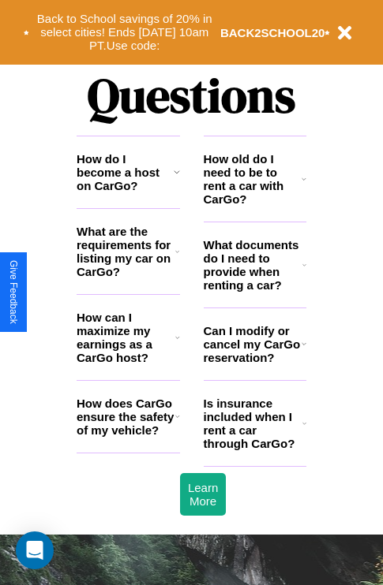
scroll to position [1912, 0]
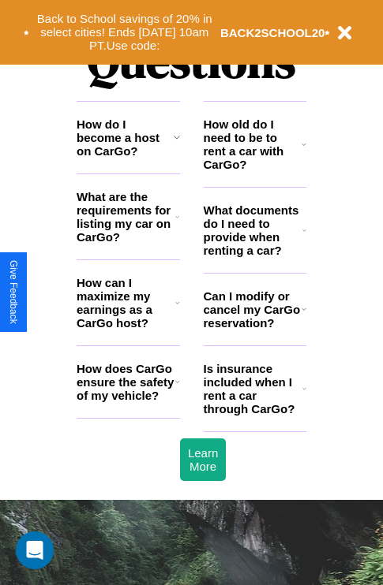
click at [303, 316] on icon at bounding box center [303, 309] width 5 height 13
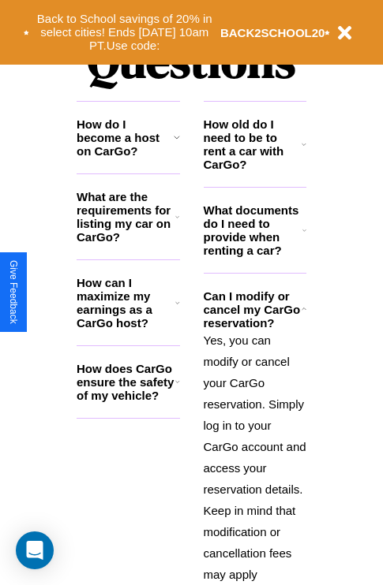
click at [128, 402] on h3 "How does CarGo ensure the safety of my vehicle?" at bounding box center [126, 382] width 99 height 40
click at [254, 256] on h3 "What documents do I need to provide when renting a car?" at bounding box center [253, 231] width 99 height 54
click at [128, 158] on h3 "How do I become a host on CarGo?" at bounding box center [125, 138] width 97 height 40
click at [254, 447] on p "Yes, you can modify or cancel your CarGo reservation. Simply log in to your Car…" at bounding box center [255, 490] width 103 height 320
click at [254, 170] on h3 "How old do I need to be to rent a car with CarGo?" at bounding box center [253, 145] width 99 height 54
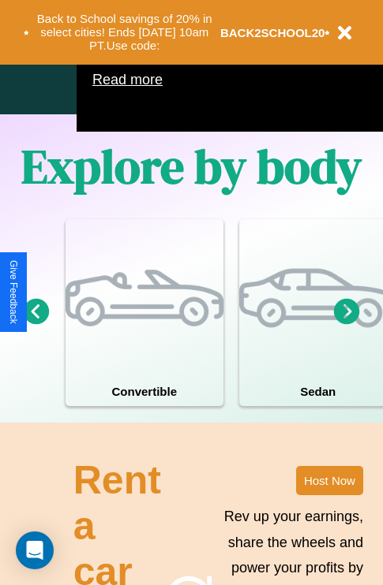
scroll to position [1014, 0]
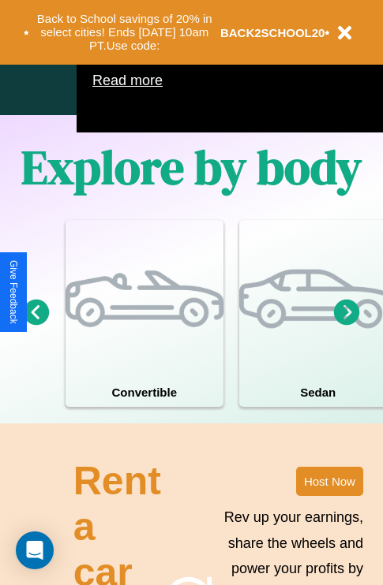
click at [36, 325] on icon at bounding box center [37, 312] width 26 height 26
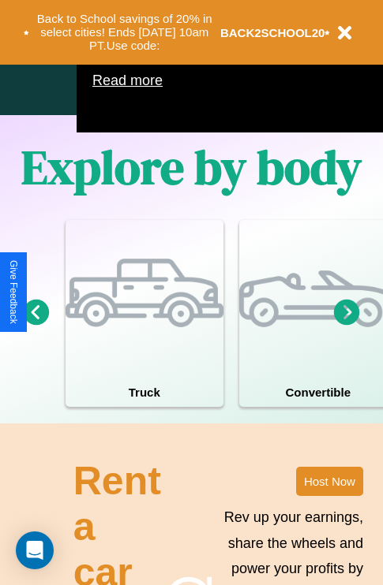
click at [346, 325] on icon at bounding box center [347, 312] width 26 height 26
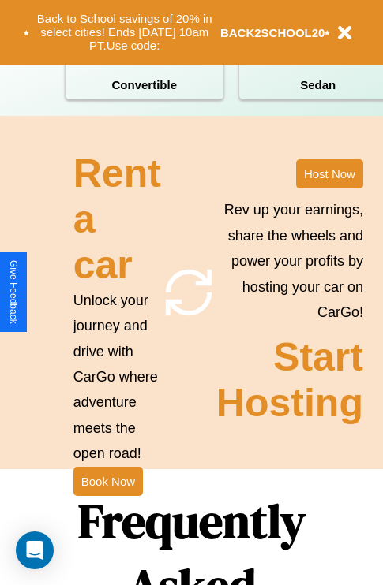
scroll to position [1611, 0]
